Goal: Use online tool/utility: Utilize a website feature to perform a specific function

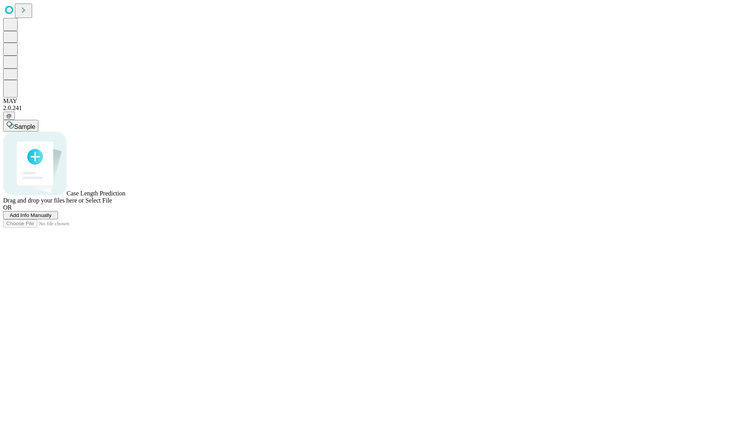
click at [52, 218] on span "Add Info Manually" at bounding box center [31, 215] width 42 height 6
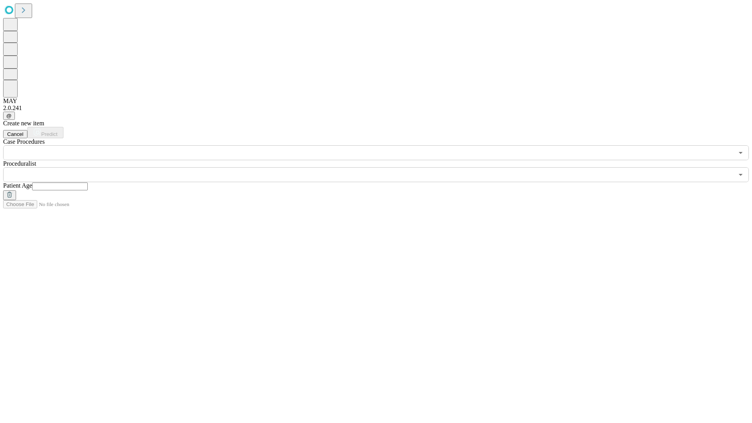
click at [88, 183] on input "text" at bounding box center [60, 187] width 56 height 8
type input "*"
click at [382, 167] on input "text" at bounding box center [368, 174] width 731 height 15
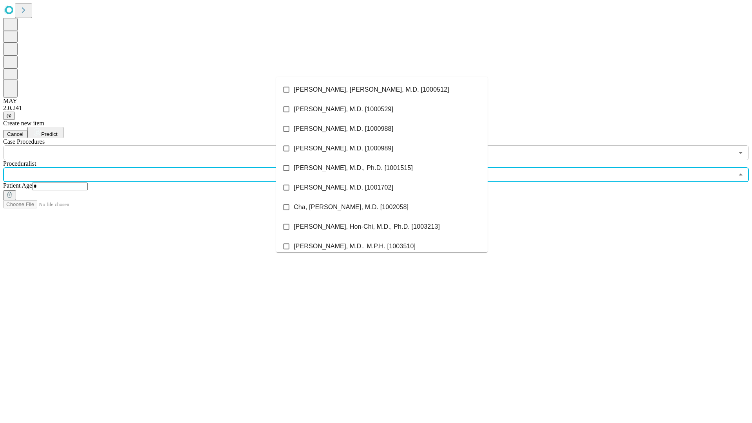
click at [382, 90] on li "[PERSON_NAME], [PERSON_NAME], M.D. [1000512]" at bounding box center [382, 90] width 212 height 20
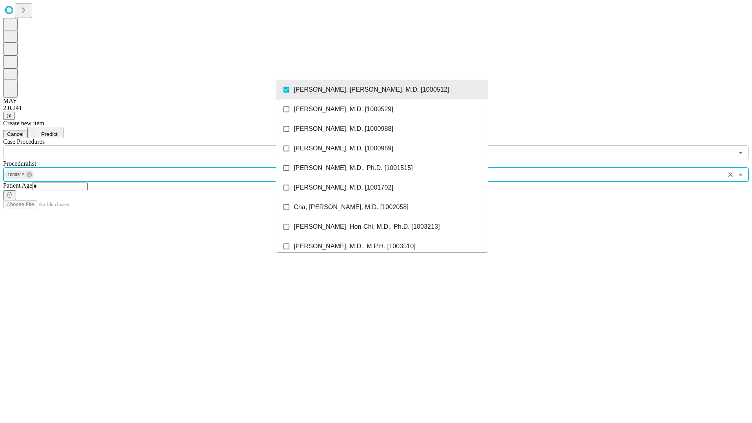
click at [165, 145] on input "text" at bounding box center [368, 152] width 731 height 15
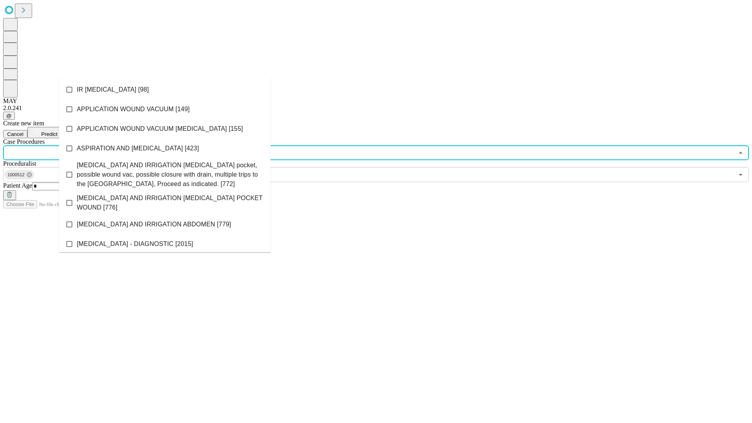
click at [165, 90] on li "IR [MEDICAL_DATA] [98]" at bounding box center [165, 90] width 212 height 20
click at [57, 131] on span "Predict" at bounding box center [49, 134] width 16 height 6
